Goal: Task Accomplishment & Management: Use online tool/utility

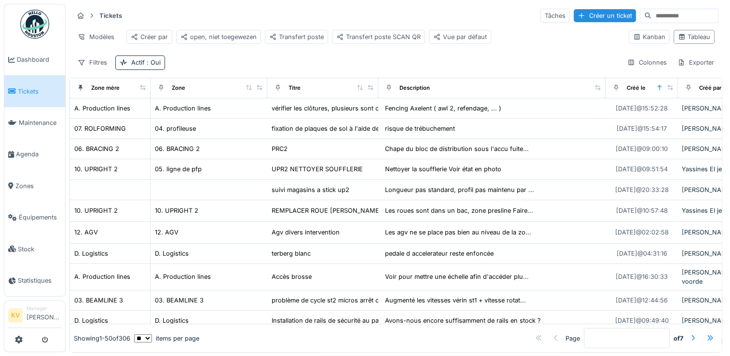
click at [27, 92] on span "Tickets" at bounding box center [39, 91] width 43 height 9
click at [24, 119] on span "Maintenance" at bounding box center [40, 122] width 42 height 9
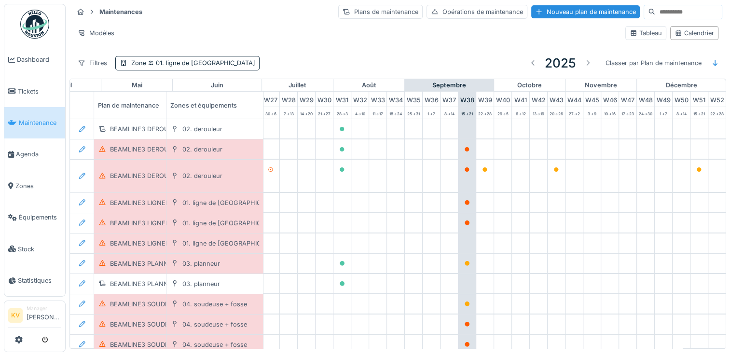
scroll to position [0, 505]
click at [16, 87] on li "Tickets" at bounding box center [34, 91] width 53 height 9
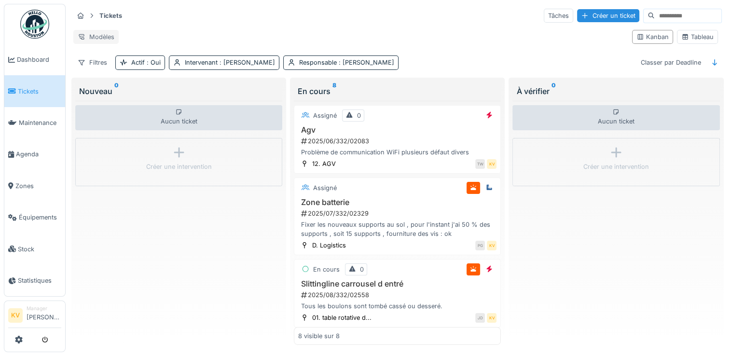
click at [99, 32] on div "Modèles" at bounding box center [95, 37] width 45 height 14
click at [174, 25] on hr at bounding box center [397, 25] width 648 height 0
click at [102, 34] on div "Modèles" at bounding box center [95, 37] width 45 height 14
click at [110, 59] on div "Nouvelle vue" at bounding box center [116, 54] width 81 height 14
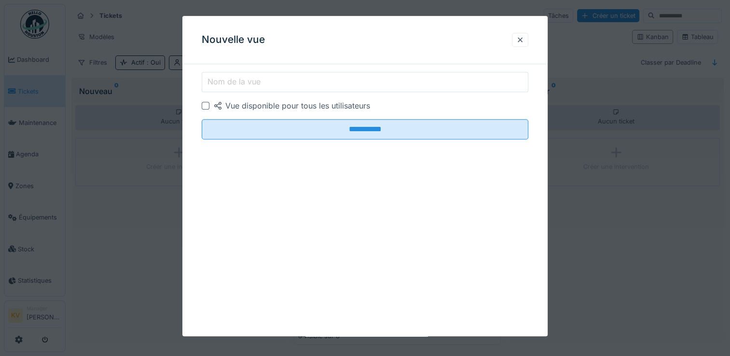
click at [248, 80] on label "Nom de la vue" at bounding box center [234, 82] width 57 height 12
click at [248, 80] on input "Nom de la vue" at bounding box center [365, 82] width 327 height 20
click at [256, 80] on label "Nom de la vue" at bounding box center [234, 82] width 57 height 12
click at [256, 80] on input "Nom de la vue" at bounding box center [365, 82] width 327 height 20
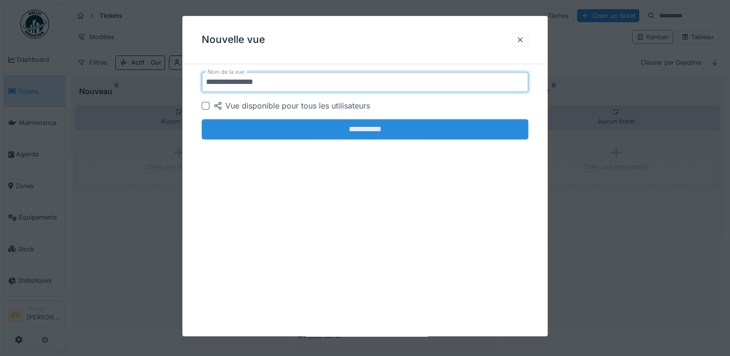
type input "**********"
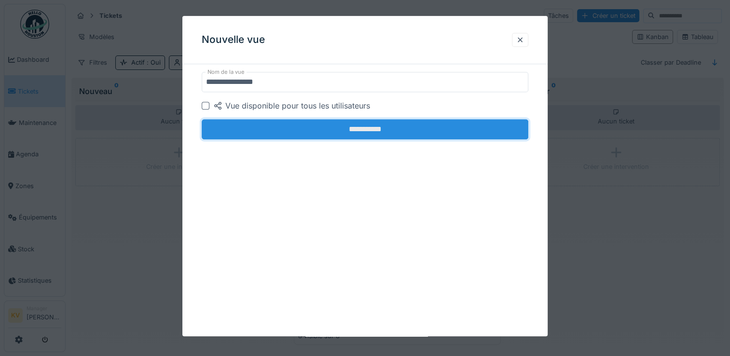
click at [282, 131] on input "**********" at bounding box center [365, 129] width 327 height 20
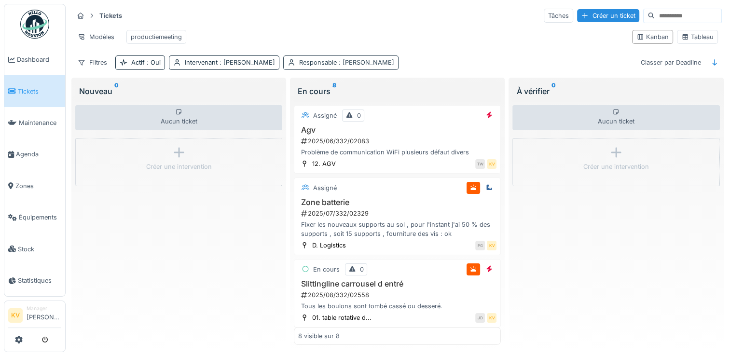
click at [366, 66] on span ": Kjell Vanassche" at bounding box center [365, 62] width 57 height 7
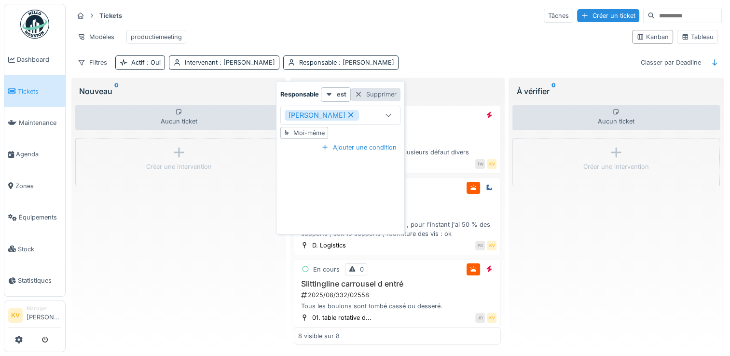
click at [379, 96] on div "Supprimer" at bounding box center [376, 94] width 50 height 13
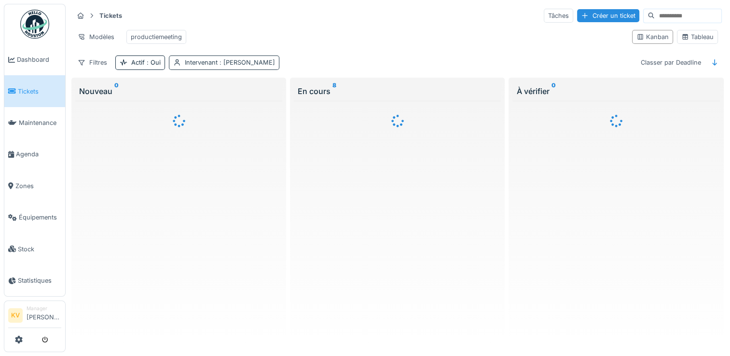
click at [252, 66] on span ": Kjell Vanassche" at bounding box center [246, 62] width 57 height 7
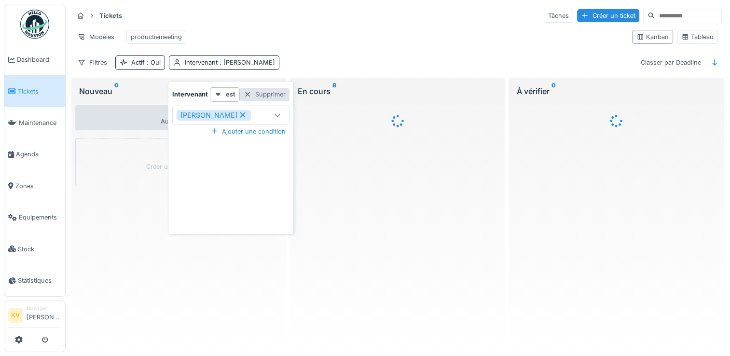
click at [278, 96] on div "Supprimer" at bounding box center [265, 94] width 50 height 13
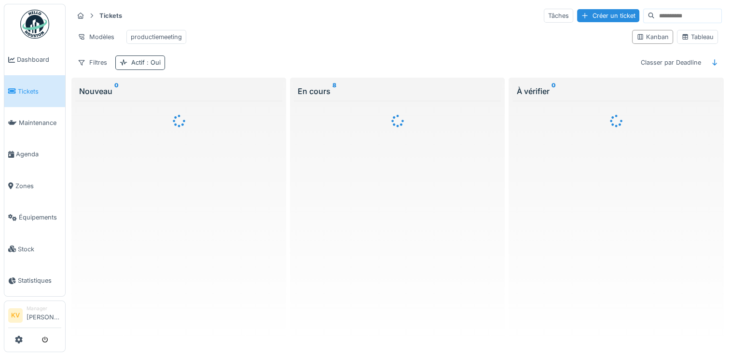
click at [149, 66] on span ": Oui" at bounding box center [153, 62] width 16 height 7
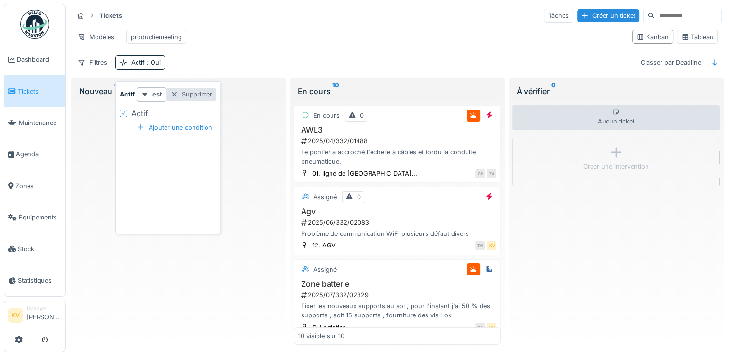
click at [195, 96] on div "Supprimer" at bounding box center [191, 94] width 50 height 13
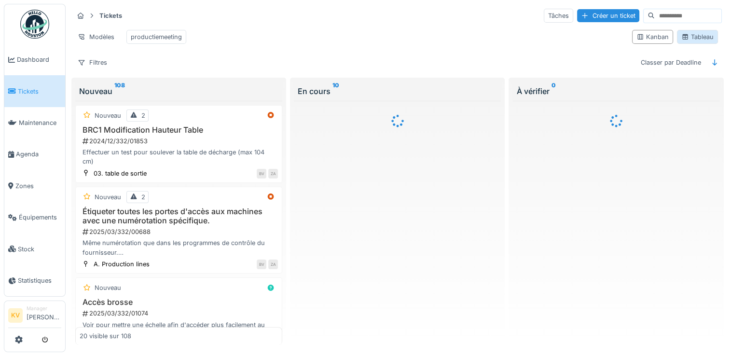
click at [685, 40] on div "Tableau" at bounding box center [697, 36] width 32 height 9
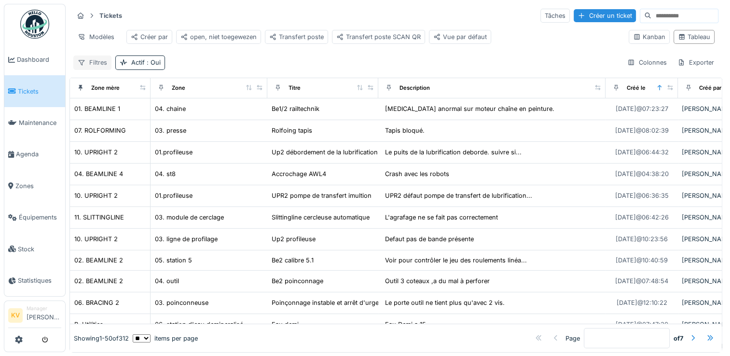
click at [96, 69] on div "Filtres" at bounding box center [92, 62] width 38 height 14
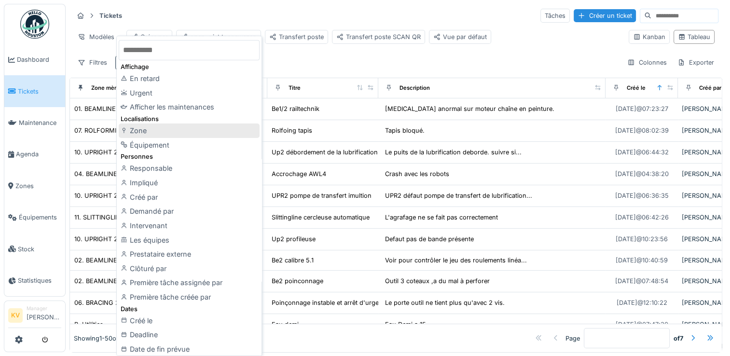
click at [141, 134] on div "Zone" at bounding box center [189, 130] width 141 height 14
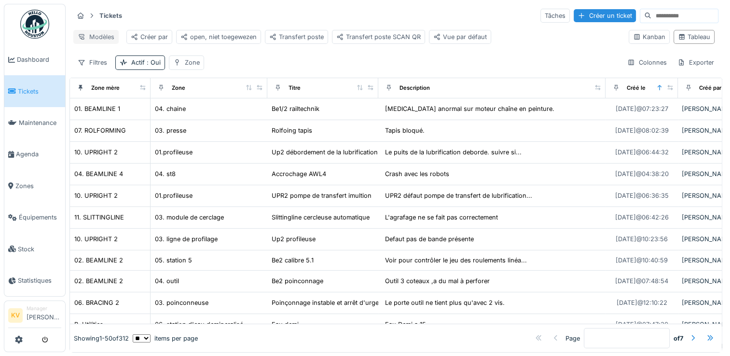
click at [99, 39] on div "Modèles" at bounding box center [95, 37] width 45 height 14
click at [120, 59] on div "Nouvelle vue" at bounding box center [116, 58] width 81 height 14
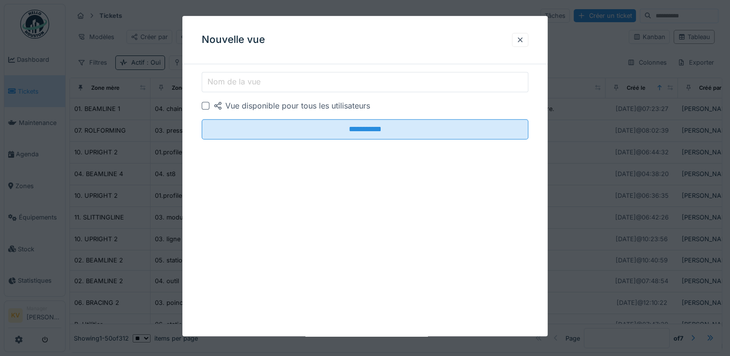
click at [233, 81] on label "Nom de la vue" at bounding box center [234, 82] width 57 height 12
click at [233, 81] on input "Nom de la vue" at bounding box center [365, 82] width 327 height 20
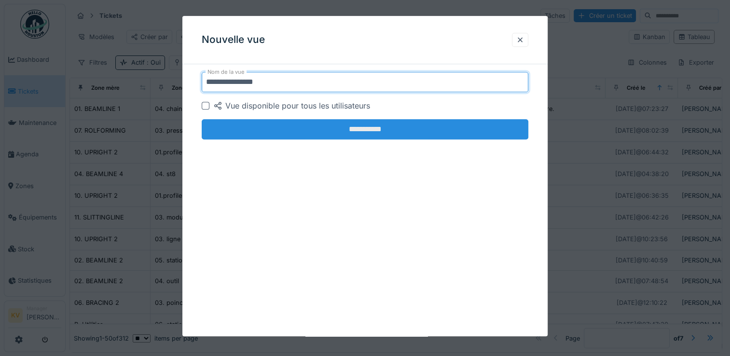
type input "**********"
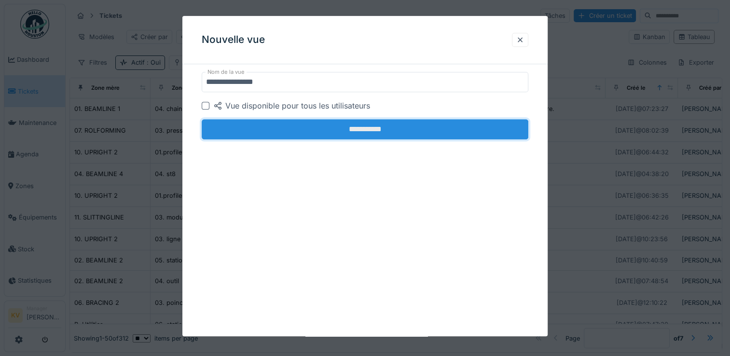
click at [337, 134] on input "**********" at bounding box center [365, 129] width 327 height 20
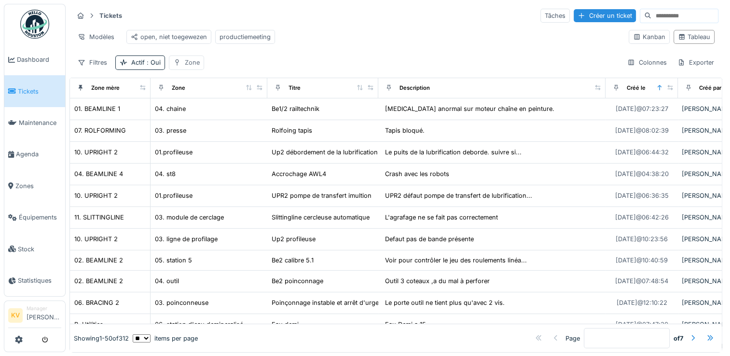
click at [185, 67] on div "Zone" at bounding box center [192, 62] width 15 height 9
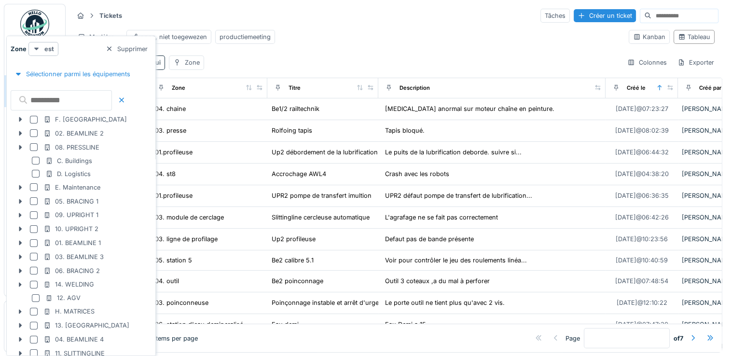
click at [35, 47] on icon at bounding box center [37, 49] width 8 height 6
click at [68, 82] on div "est (ou un des enfants)" at bounding box center [70, 84] width 81 height 14
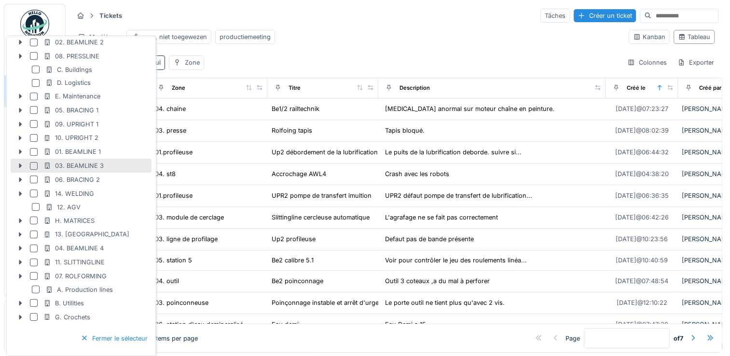
scroll to position [101, 0]
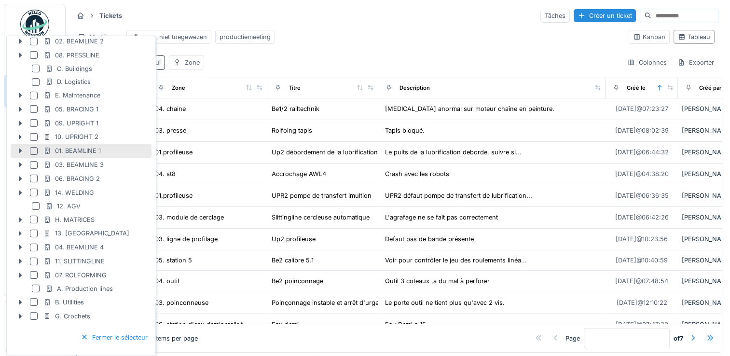
click at [31, 151] on div at bounding box center [34, 151] width 8 height 8
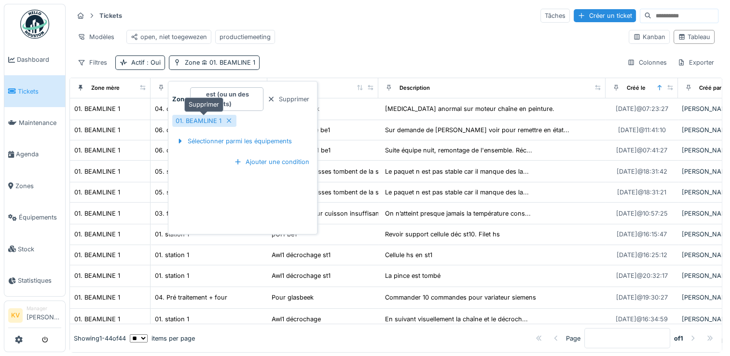
click at [228, 121] on icon at bounding box center [229, 120] width 5 height 5
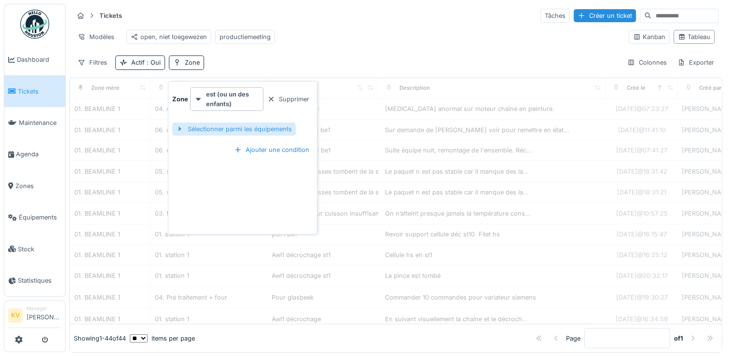
click at [231, 129] on div "Sélectionner parmi les équipements" at bounding box center [233, 129] width 123 height 13
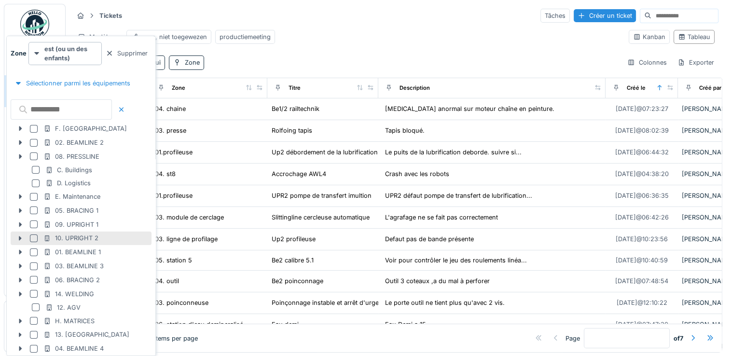
click at [31, 235] on div at bounding box center [34, 238] width 8 height 8
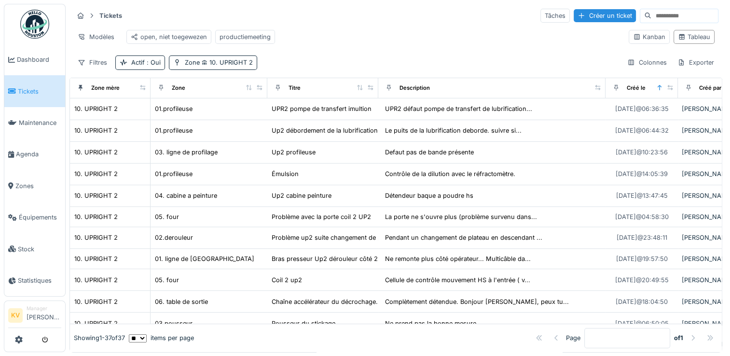
click at [342, 36] on div "Modèles open, niet toegewezen productiemeeting" at bounding box center [347, 37] width 548 height 22
click at [231, 66] on span "10. UPRIGHT 2" at bounding box center [226, 62] width 53 height 7
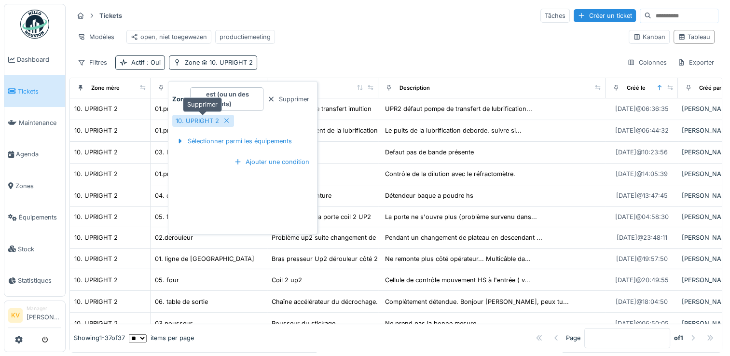
click at [226, 119] on icon at bounding box center [227, 121] width 8 height 6
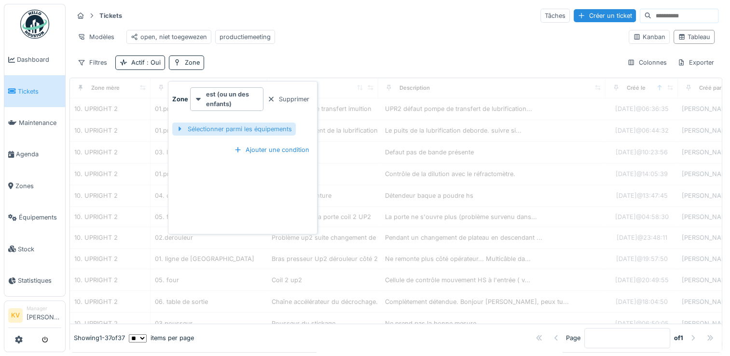
click at [230, 130] on div "Sélectionner parmi les équipements" at bounding box center [233, 129] width 123 height 13
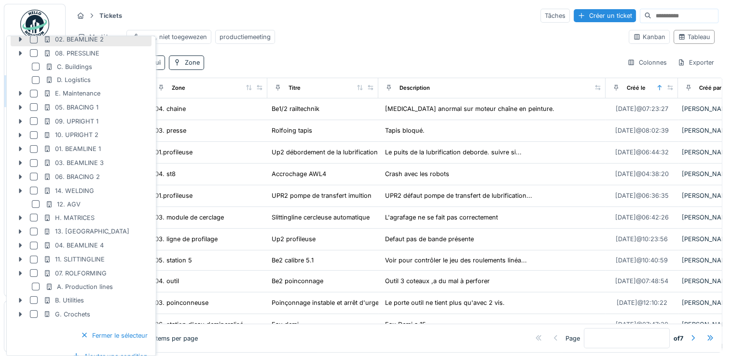
scroll to position [108, 0]
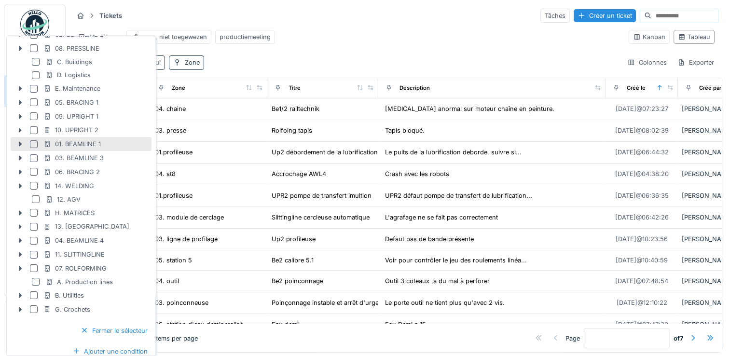
click at [33, 143] on div at bounding box center [34, 144] width 8 height 8
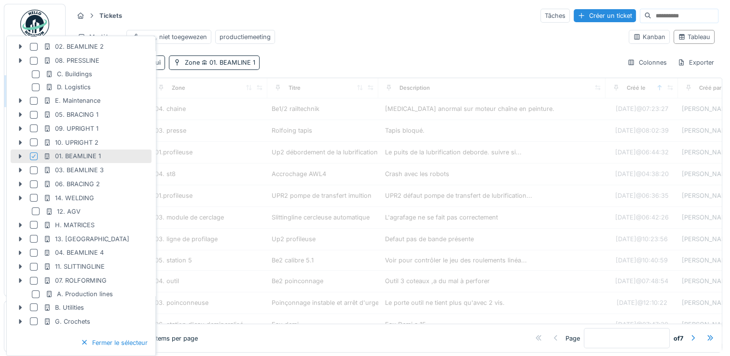
scroll to position [120, 0]
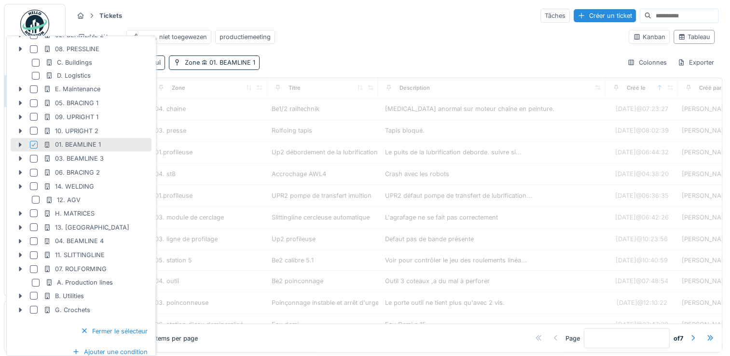
click at [342, 69] on div "Filtres Actif : Oui Zone 01. BEAMLINE 1 Colonnes Exporter" at bounding box center [395, 62] width 645 height 14
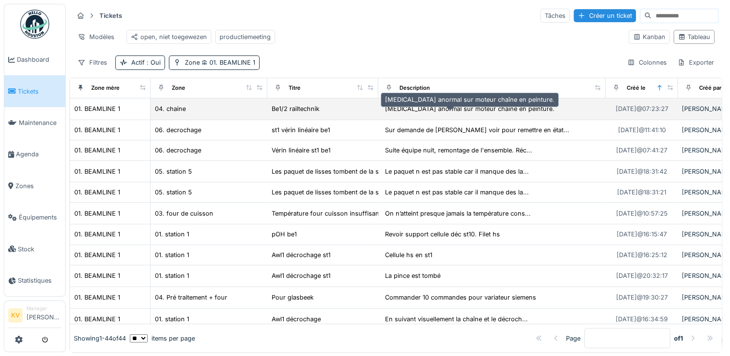
click at [460, 113] on div "Bruit anormal sur moteur chaîne en peinture." at bounding box center [469, 108] width 169 height 9
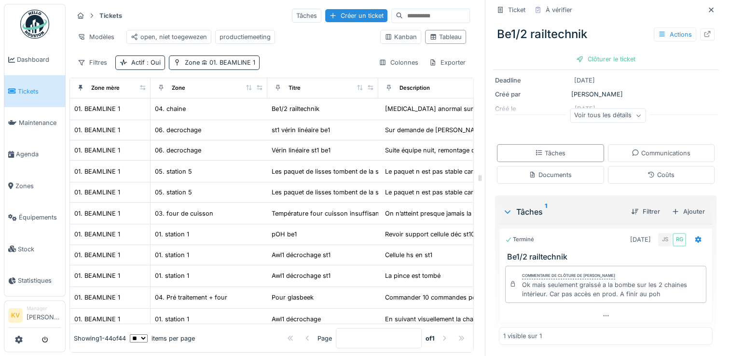
scroll to position [101, 0]
click at [707, 8] on icon at bounding box center [711, 10] width 8 height 6
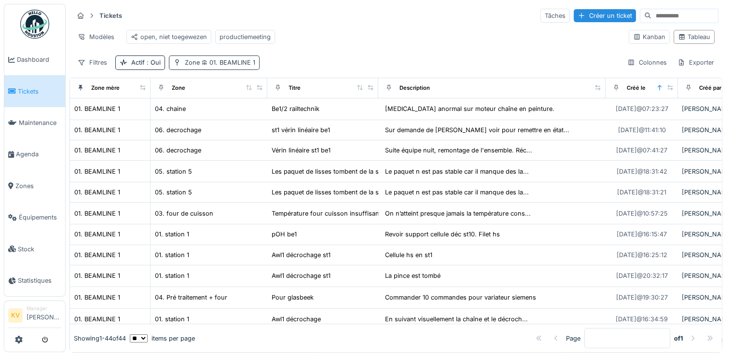
click at [214, 66] on span "01. BEAMLINE 1" at bounding box center [227, 62] width 55 height 7
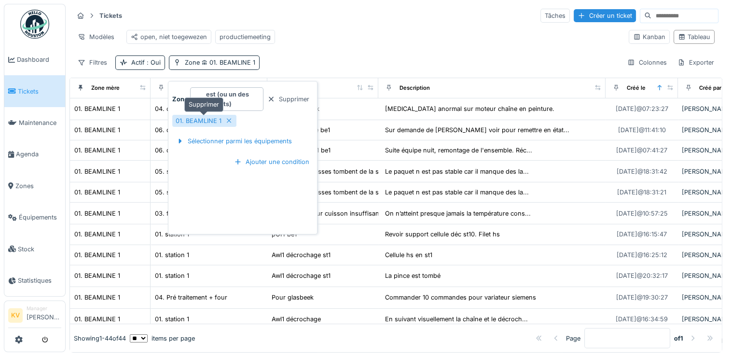
click at [230, 121] on icon at bounding box center [229, 121] width 8 height 6
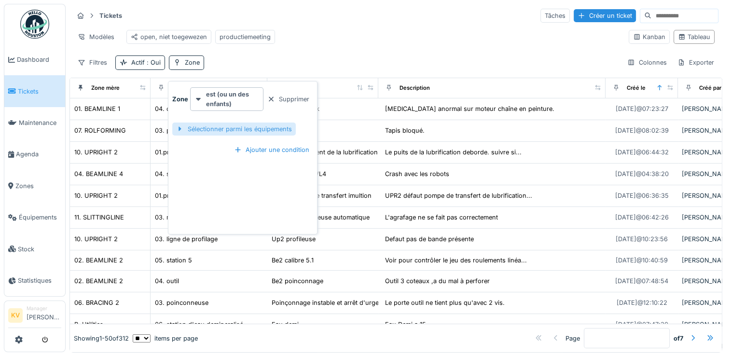
click at [216, 129] on div "Sélectionner parmi les équipements" at bounding box center [233, 129] width 123 height 13
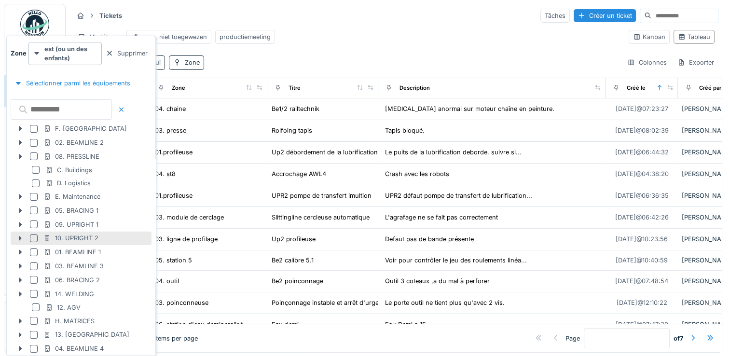
click at [66, 237] on div "10. UPRIGHT 2" at bounding box center [70, 237] width 55 height 9
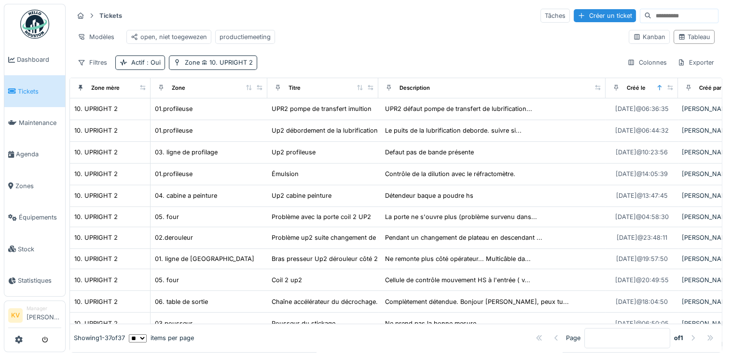
click at [379, 32] on div "Modèles open, niet toegewezen productiemeeting" at bounding box center [347, 37] width 548 height 22
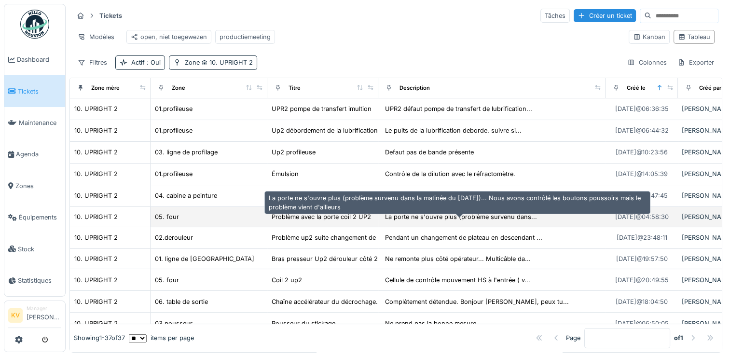
click at [430, 221] on div "La porte ne s'ouvre plus (problème survenu dans..." at bounding box center [461, 216] width 152 height 9
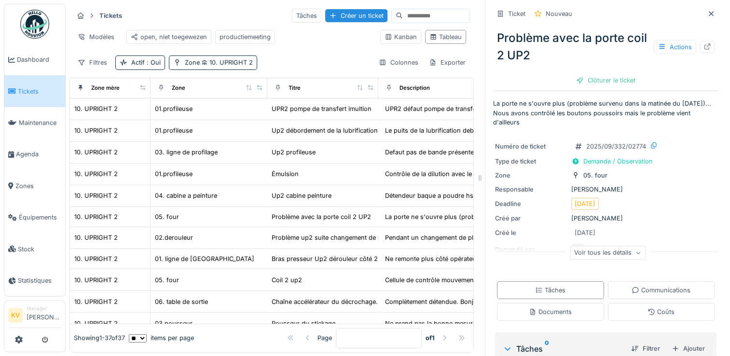
click at [553, 137] on div "Ticket Nouveau Problème avec la porte coil 2 UP2 Actions Clôturer le ticket La …" at bounding box center [605, 217] width 225 height 434
click at [635, 255] on icon at bounding box center [638, 252] width 6 height 5
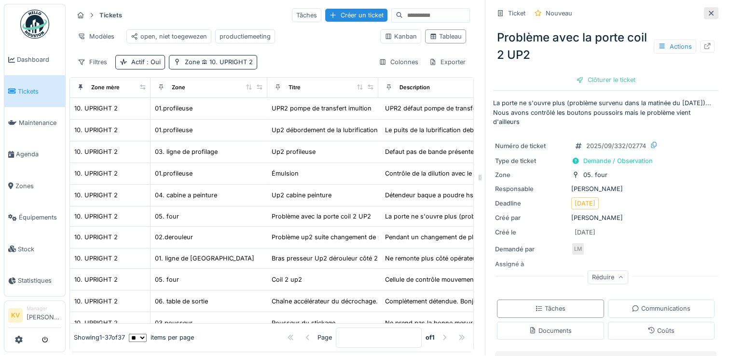
click at [707, 9] on div at bounding box center [711, 13] width 8 height 9
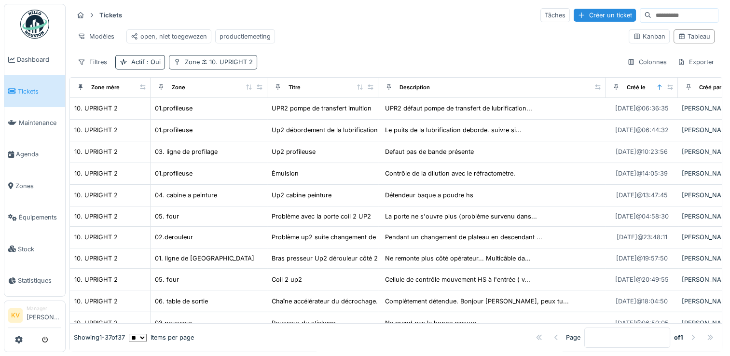
click at [208, 63] on span "10. UPRIGHT 2" at bounding box center [226, 61] width 53 height 7
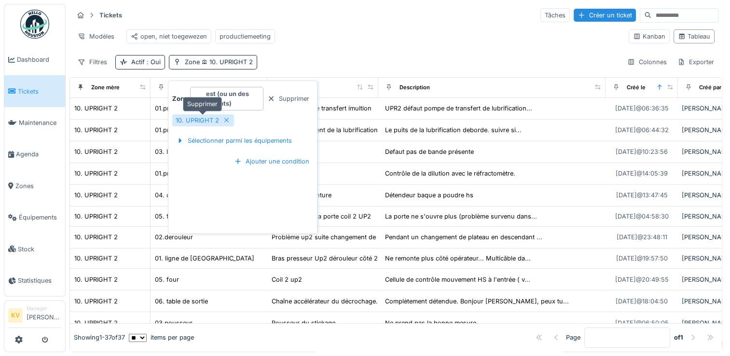
click at [226, 117] on icon at bounding box center [227, 120] width 8 height 6
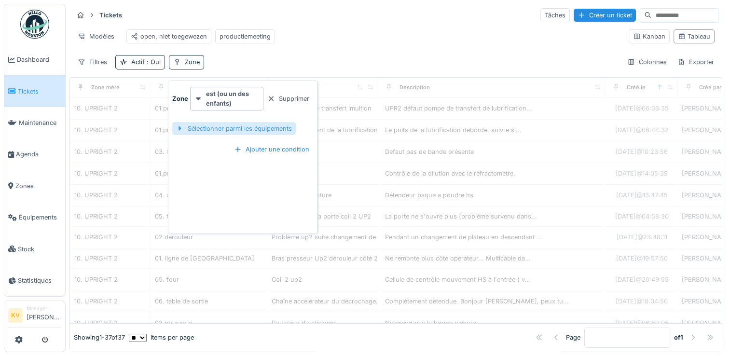
click at [230, 122] on div "Sélectionner parmi les équipements" at bounding box center [233, 128] width 123 height 13
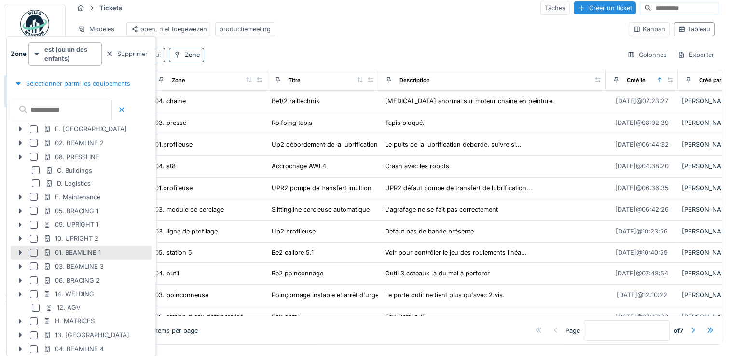
click at [33, 250] on div at bounding box center [34, 253] width 8 height 8
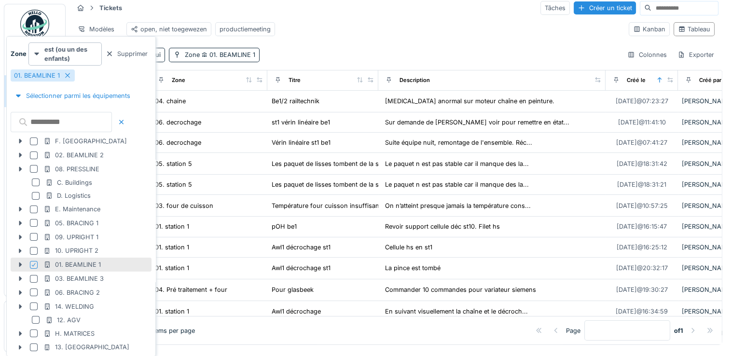
click at [398, 37] on div "Modèles open, niet toegewezen productiemeeting" at bounding box center [347, 29] width 548 height 22
